Goal: Information Seeking & Learning: Check status

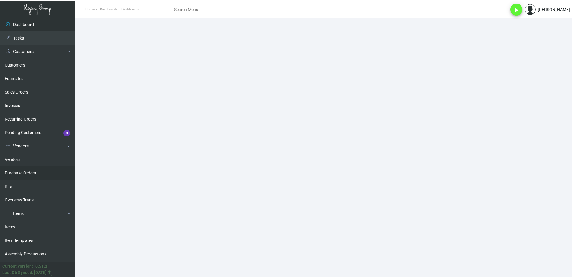
click at [17, 173] on link "Purchase Orders" at bounding box center [37, 172] width 75 height 13
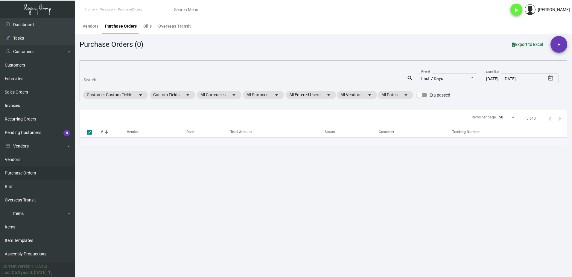
click at [113, 75] on div "Search" at bounding box center [245, 79] width 324 height 9
click at [114, 78] on input "Search" at bounding box center [245, 80] width 324 height 5
type input "regen"
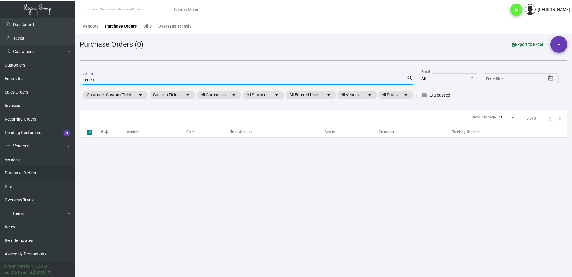
checkbox input "false"
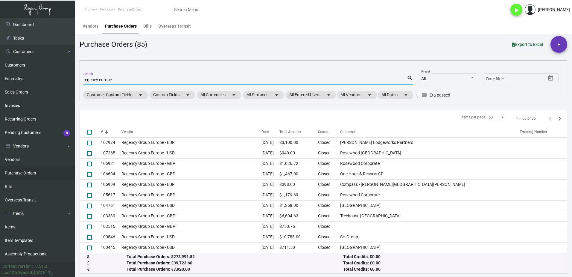
click at [98, 79] on input "regency europe" at bounding box center [245, 80] width 324 height 5
type input "regency gr europe"
checkbox input "true"
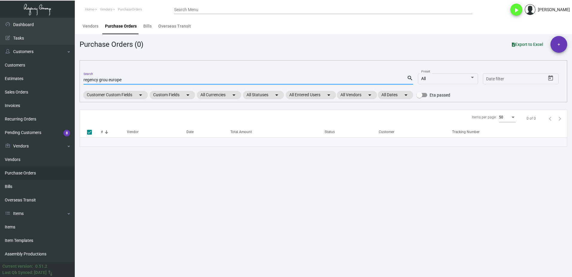
type input "regency group europe"
checkbox input "false"
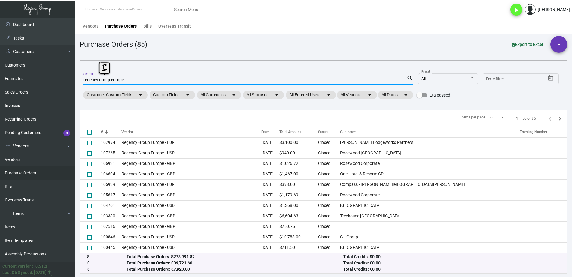
drag, startPoint x: 139, startPoint y: 79, endPoint x: -1, endPoint y: 75, distance: 139.8
click at [0, 75] on html "Home Vendors PurchaseOrders Search Menu play_arrow Yosef Rosenthal Dashboard Da…" at bounding box center [286, 138] width 572 height 277
type input "regency group europe"
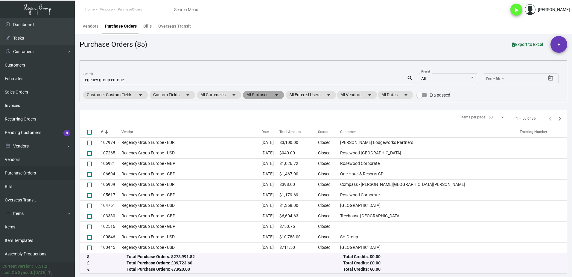
click at [263, 92] on mat-chip "All Statuses arrow_drop_down" at bounding box center [263, 95] width 41 height 8
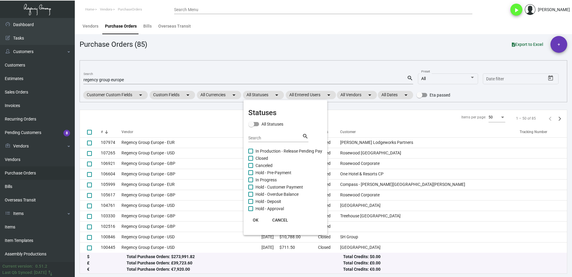
click at [256, 122] on span at bounding box center [253, 124] width 11 height 4
click at [251, 126] on input "All Statuses" at bounding box center [251, 126] width 0 height 0
checkbox input "true"
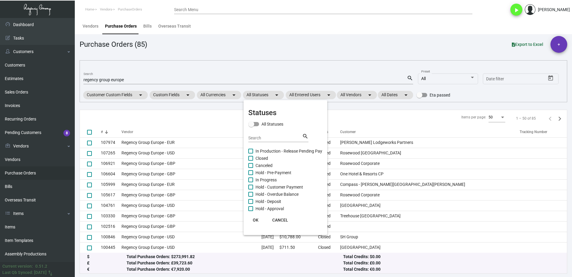
checkbox input "true"
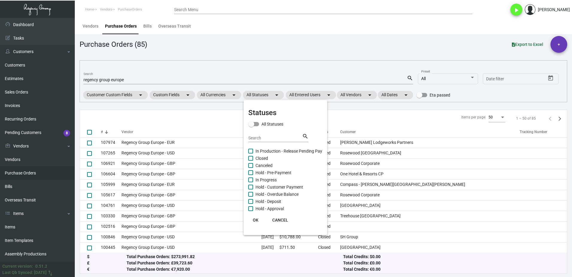
checkbox input "true"
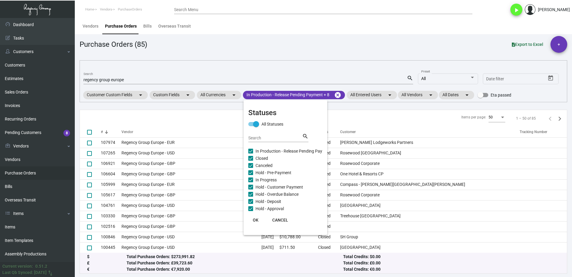
click at [262, 155] on span "Closed" at bounding box center [262, 157] width 13 height 7
click at [251, 160] on input "Closed" at bounding box center [250, 160] width 0 height 0
checkbox input "false"
checkbox input "true"
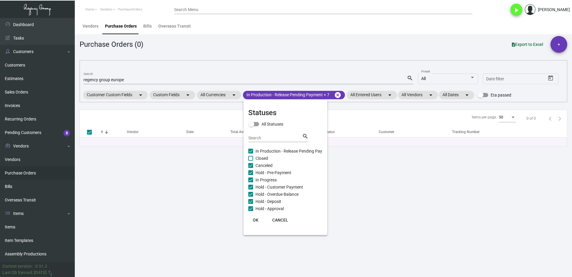
click at [145, 26] on div at bounding box center [286, 138] width 572 height 277
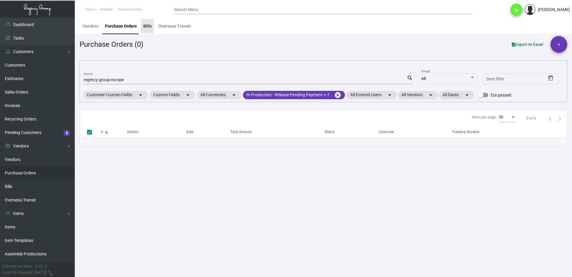
click at [148, 23] on div "Bills" at bounding box center [147, 26] width 8 height 6
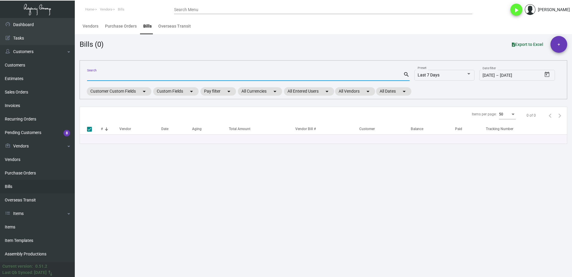
click at [138, 74] on input "Search" at bounding box center [245, 76] width 316 height 5
checkbox input "false"
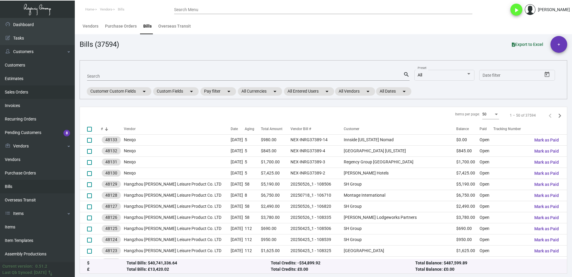
click at [25, 92] on link "Sales Orders" at bounding box center [37, 91] width 75 height 13
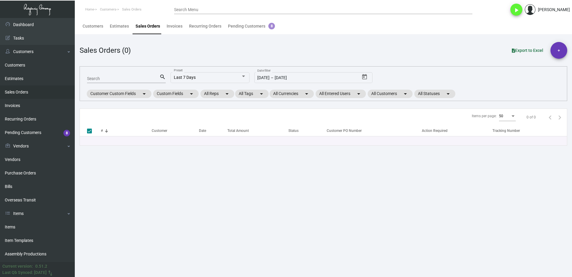
click at [97, 80] on input "Search" at bounding box center [123, 78] width 72 height 5
paste input "regency group europe"
type input "regency group europe"
checkbox input "false"
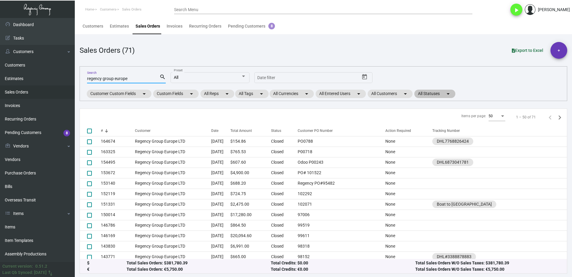
type input "regency group europe"
click at [431, 92] on mat-chip "All Statuses arrow_drop_down" at bounding box center [434, 93] width 41 height 8
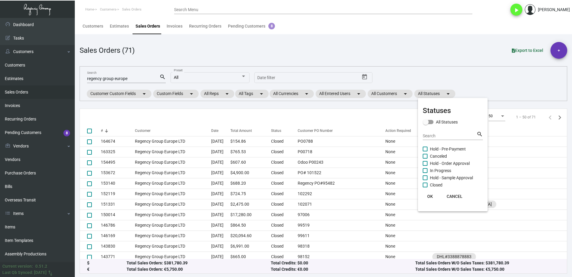
click at [430, 120] on span at bounding box center [428, 122] width 11 height 4
click at [426, 124] on input "All Statuses" at bounding box center [426, 124] width 0 height 0
checkbox input "true"
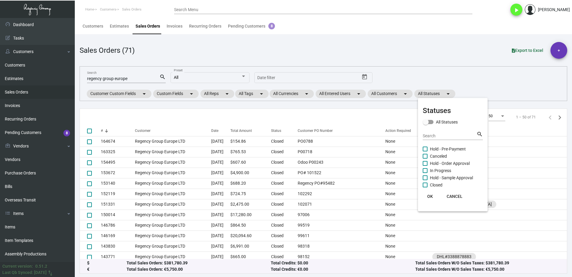
checkbox input "true"
click at [436, 184] on span "Closed" at bounding box center [436, 184] width 13 height 7
click at [425, 187] on input "Closed" at bounding box center [425, 187] width 0 height 0
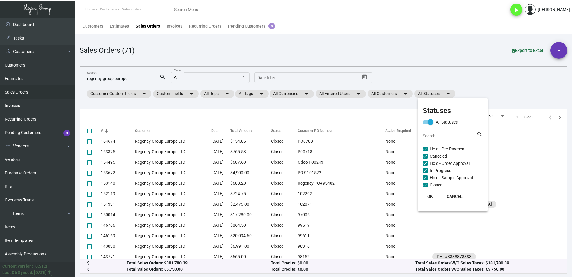
checkbox input "false"
checkbox input "true"
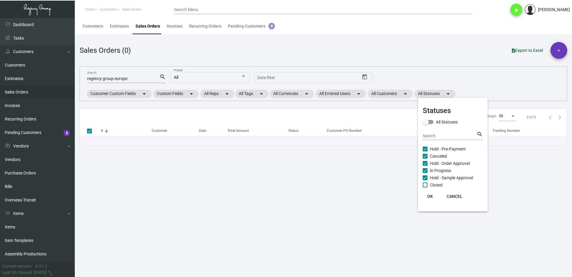
click at [431, 195] on span "OK" at bounding box center [430, 196] width 6 height 5
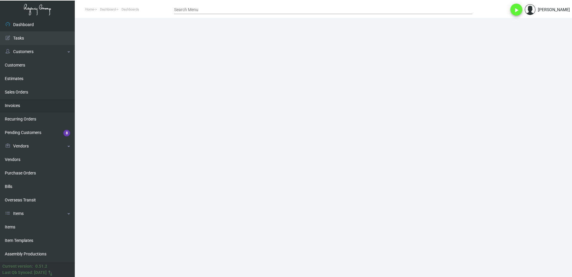
click at [24, 106] on link "Invoices" at bounding box center [37, 105] width 75 height 13
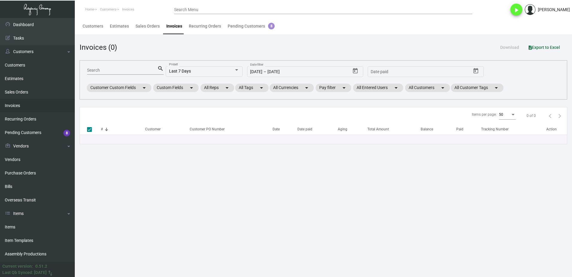
click at [131, 71] on input "Search" at bounding box center [122, 70] width 70 height 5
paste input "95228"
type input "95228"
checkbox input "false"
